Goal: Information Seeking & Learning: Learn about a topic

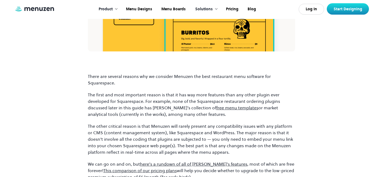
scroll to position [1003, 0]
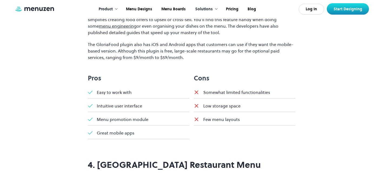
scroll to position [2805, 0]
click at [235, 6] on link "Pricing" at bounding box center [232, 9] width 22 height 17
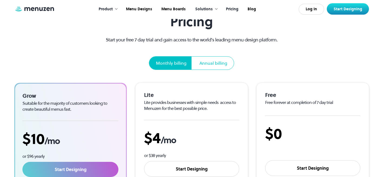
scroll to position [31, 0]
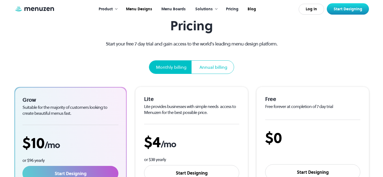
click at [178, 8] on link "Menu Boards" at bounding box center [173, 9] width 34 height 17
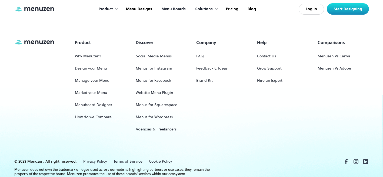
scroll to position [784, 0]
